Goal: Task Accomplishment & Management: Manage account settings

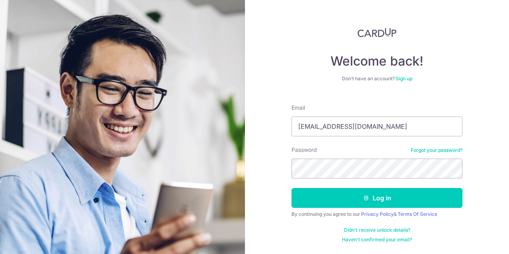
type input "cheongmerisa@gmail.com"
click at [292, 188] on button "Log in" at bounding box center [377, 198] width 171 height 20
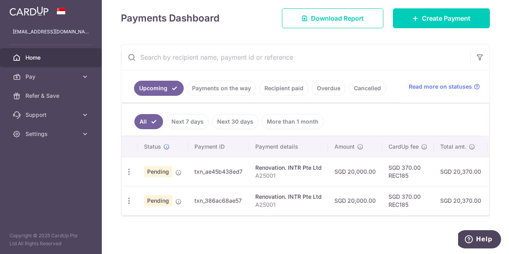
scroll to position [113, 0]
click at [129, 197] on icon "button" at bounding box center [129, 201] width 8 height 8
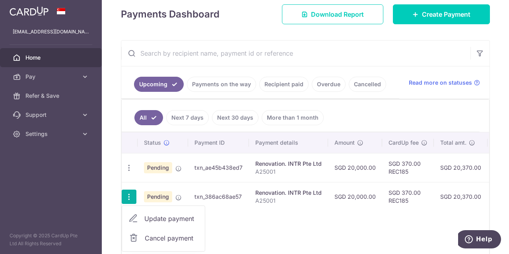
click at [270, 236] on div "Status Payment ID Payment details Amount CardUp fee Total amt. Charge date Due …" at bounding box center [306, 194] width 368 height 125
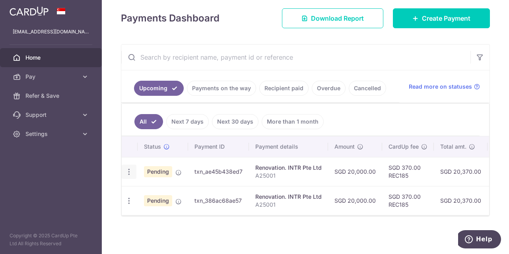
click at [127, 170] on icon "button" at bounding box center [129, 172] width 8 height 8
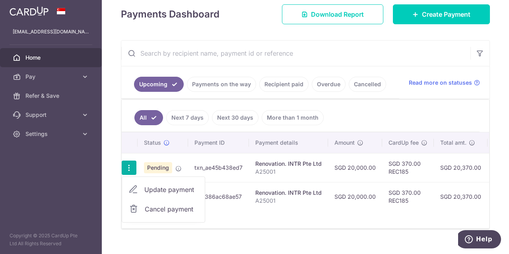
click at [249, 241] on div "× Pause Schedule Pause all future payments in this series Pause just this one p…" at bounding box center [305, 127] width 407 height 254
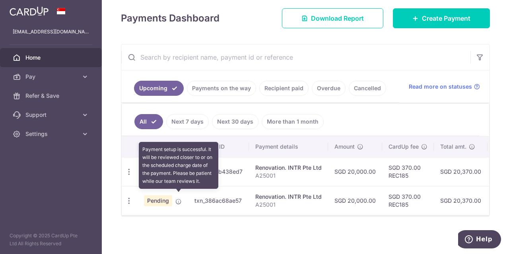
click at [181, 199] on icon at bounding box center [178, 202] width 6 height 6
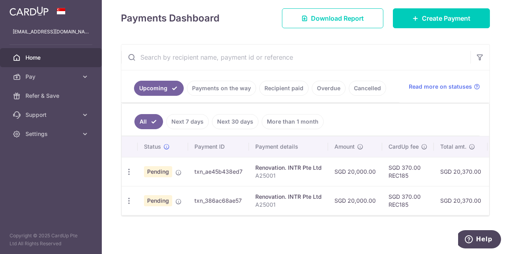
click at [218, 231] on div "× Pause Schedule Pause all future payments in this series Pause just this one p…" at bounding box center [305, 127] width 407 height 254
click at [129, 168] on icon "button" at bounding box center [129, 172] width 8 height 8
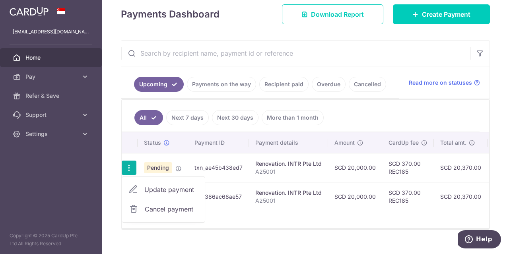
click at [242, 245] on div "× Pause Schedule Pause all future payments in this series Pause just this one p…" at bounding box center [305, 127] width 407 height 254
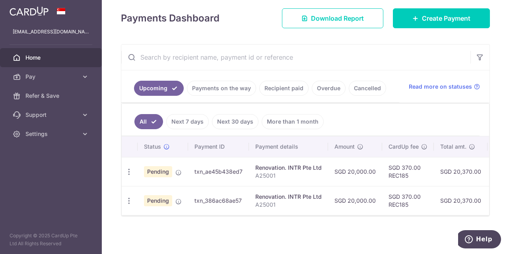
click at [293, 235] on div "× Pause Schedule Pause all future payments in this series Pause just this one p…" at bounding box center [305, 127] width 407 height 254
click at [127, 198] on icon "button" at bounding box center [129, 201] width 8 height 8
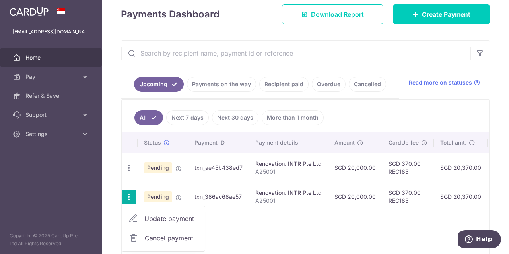
click at [160, 220] on span "Update payment" at bounding box center [171, 219] width 54 height 10
radio input "true"
type input "20,000.00"
type input "[DATE]"
type input "A25001"
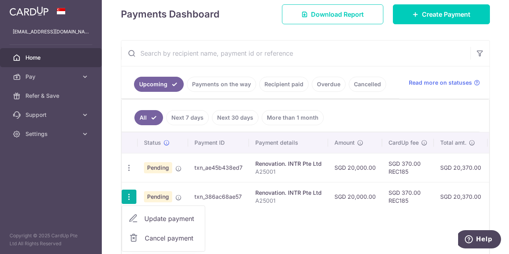
type input "confirmation of contract"
type input "REC185"
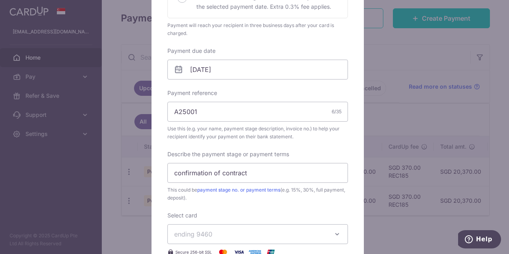
scroll to position [0, 0]
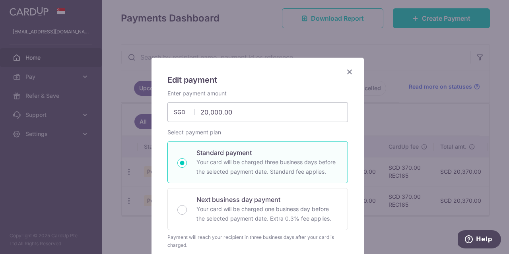
click at [347, 74] on icon "Close" at bounding box center [350, 72] width 10 height 10
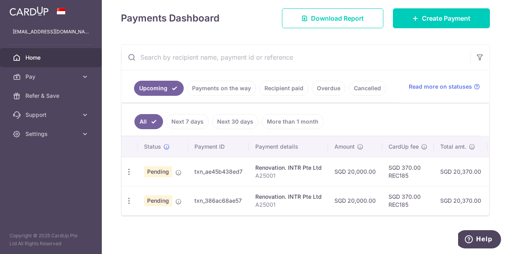
click at [375, 242] on div "× Pause Schedule Pause all future payments in this series Pause just this one p…" at bounding box center [305, 127] width 407 height 254
click at [397, 236] on div "× Pause Schedule Pause all future payments in this series Pause just this one p…" at bounding box center [305, 127] width 407 height 254
click at [328, 225] on div "× Pause Schedule Pause all future payments in this series Pause just this one p…" at bounding box center [305, 127] width 407 height 254
click at [364, 240] on div "× Pause Schedule Pause all future payments in this series Pause just this one p…" at bounding box center [305, 127] width 407 height 254
click at [134, 168] on div "Update payment Cancel payment" at bounding box center [129, 172] width 15 height 15
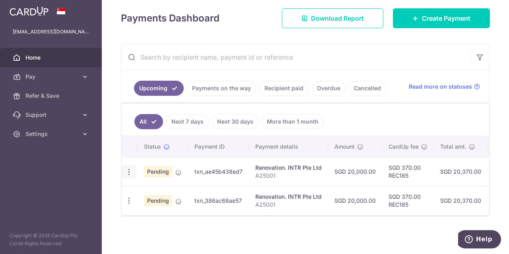
click at [128, 171] on icon "button" at bounding box center [129, 172] width 8 height 8
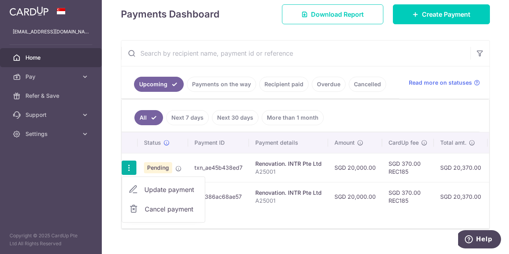
click at [160, 211] on span "Cancel payment" at bounding box center [171, 209] width 53 height 10
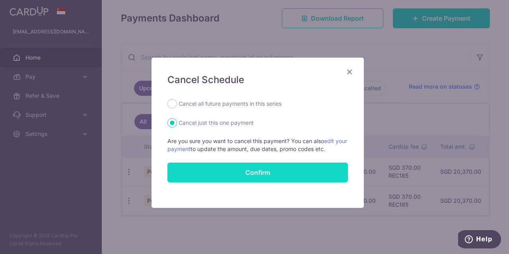
click at [271, 177] on button "Confirm" at bounding box center [257, 173] width 181 height 20
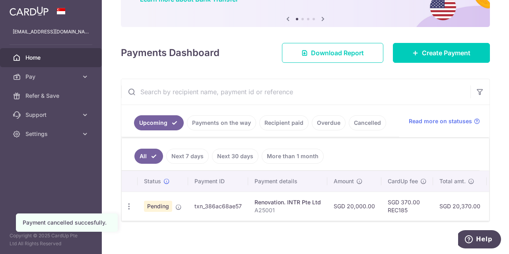
scroll to position [84, 0]
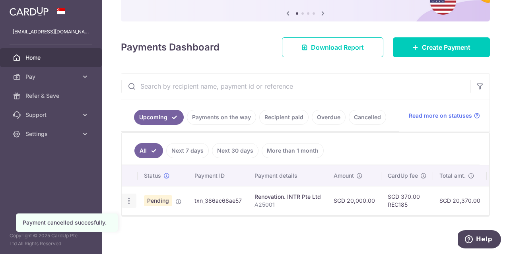
click at [132, 200] on icon "button" at bounding box center [129, 201] width 8 height 8
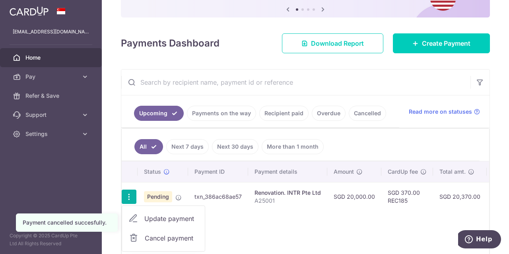
click at [162, 215] on span "Update payment" at bounding box center [171, 219] width 54 height 10
radio input "true"
type input "20,000.00"
type input "05/11/2025"
type input "A25001"
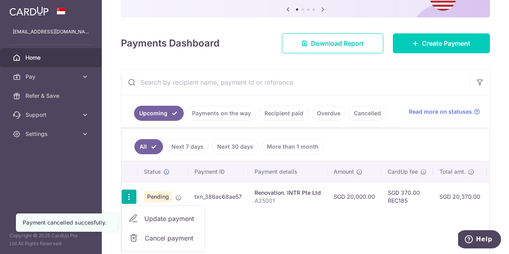
type input "confirmation of contract"
type input "REC185"
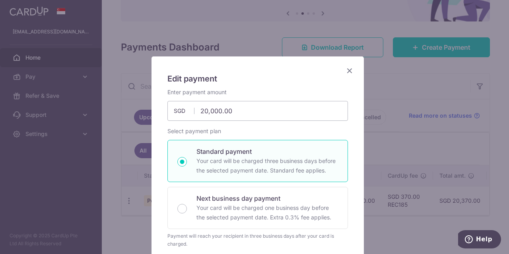
scroll to position [0, 0]
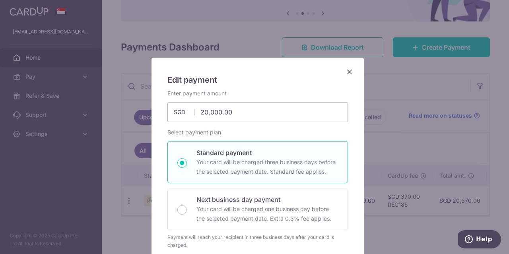
click at [349, 73] on icon "Close" at bounding box center [350, 72] width 10 height 10
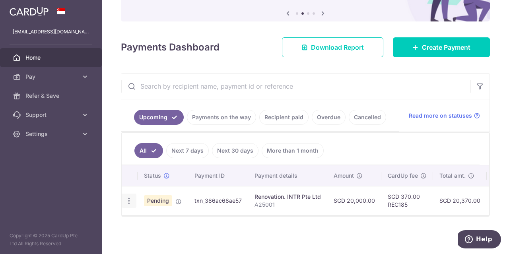
click at [128, 197] on icon "button" at bounding box center [129, 201] width 8 height 8
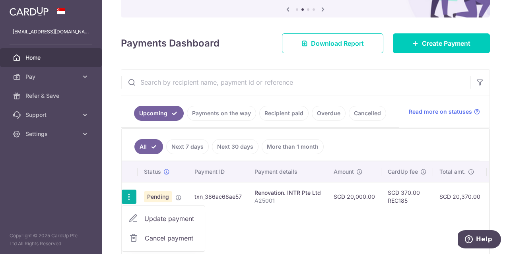
click at [183, 220] on span "Update payment" at bounding box center [171, 219] width 54 height 10
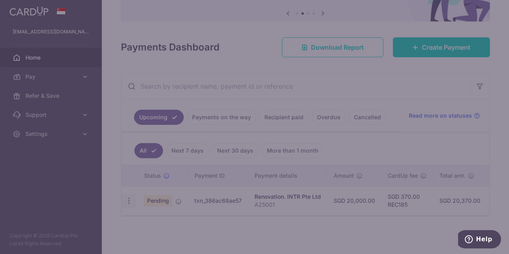
radio input "true"
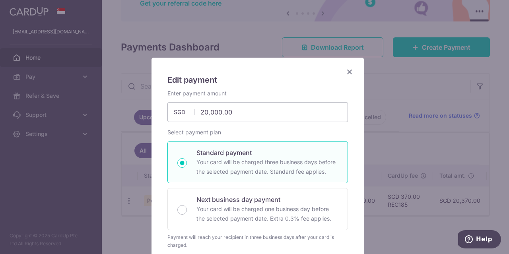
click at [346, 72] on icon "Close" at bounding box center [350, 72] width 10 height 10
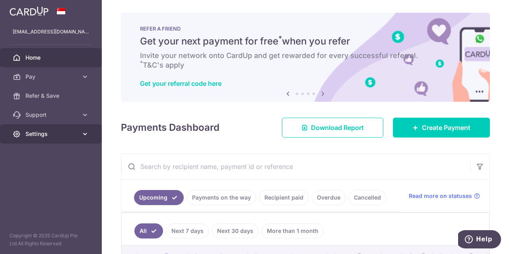
click at [93, 132] on link "Settings" at bounding box center [51, 134] width 102 height 19
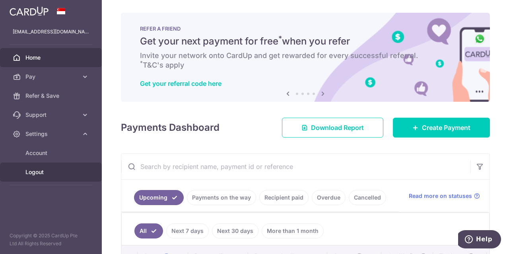
click at [51, 180] on link "Logout" at bounding box center [51, 172] width 102 height 19
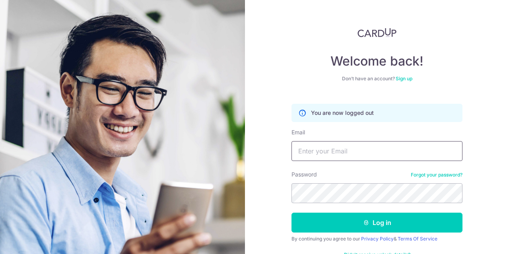
click at [350, 156] on input "Email" at bounding box center [377, 151] width 171 height 20
type input "[EMAIL_ADDRESS][DOMAIN_NAME]"
click at [292, 213] on button "Log in" at bounding box center [377, 223] width 171 height 20
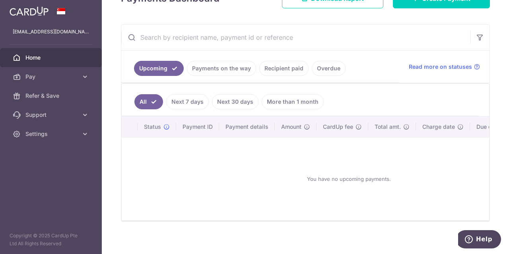
scroll to position [138, 0]
